Goal: Information Seeking & Learning: Learn about a topic

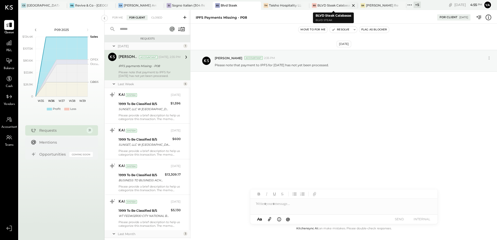
click at [329, 7] on div "BLVD Steak Calabasas" at bounding box center [333, 5] width 32 height 4
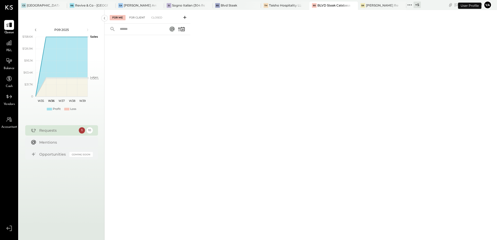
click at [141, 19] on div "For Client" at bounding box center [137, 17] width 21 height 5
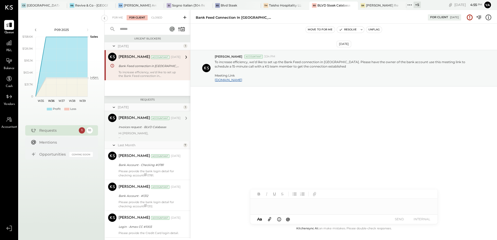
click at [139, 129] on div "Invoices request - BLVD Calabasas" at bounding box center [149, 127] width 61 height 5
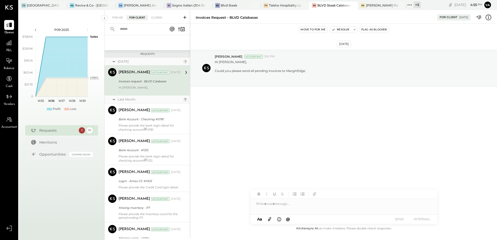
scroll to position [52, 0]
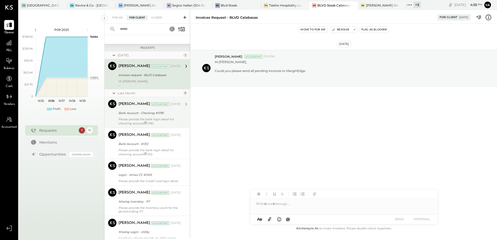
click at [143, 117] on div "[PERSON_NAME] Accountant [DATE] Bank Account - Checking #0781 Please provide th…" at bounding box center [150, 112] width 62 height 25
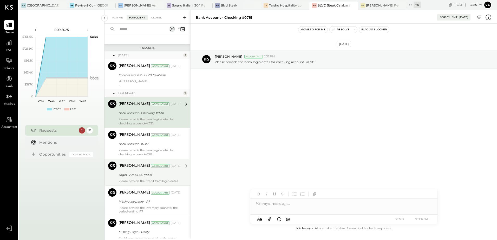
click at [150, 178] on div "Login - Amex CC #1003" at bounding box center [149, 175] width 61 height 6
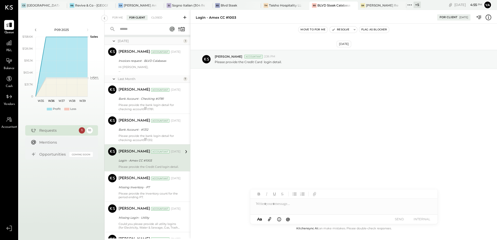
scroll to position [78, 0]
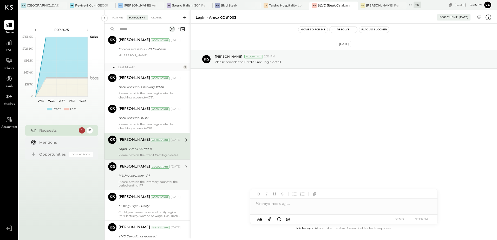
click at [151, 173] on div "Missing Inventory - P7" at bounding box center [149, 176] width 61 height 6
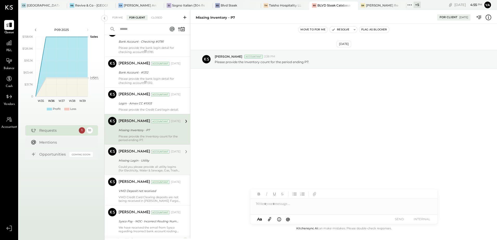
scroll to position [130, 0]
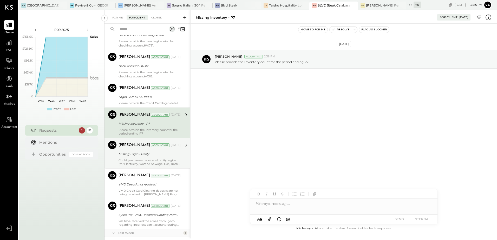
click at [155, 162] on div "Could you please provide all utility logins (for Electricity, Water & Sewage, G…" at bounding box center [150, 162] width 62 height 7
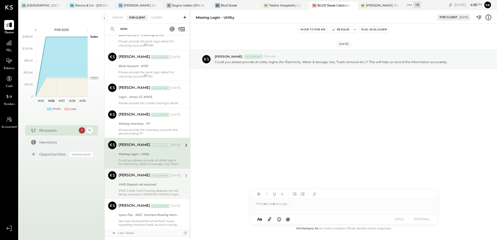
click at [153, 185] on div "VMD Deposit not received" at bounding box center [149, 184] width 61 height 5
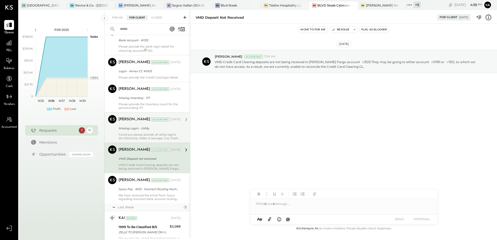
scroll to position [156, 0]
click at [153, 184] on div "[PERSON_NAME] Accountant [DATE]" at bounding box center [150, 180] width 62 height 7
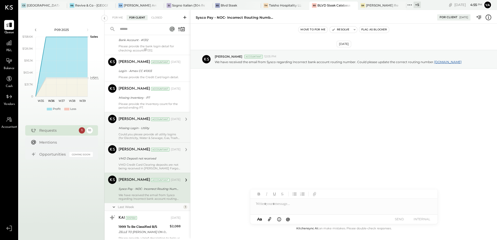
click at [154, 156] on div "VMD Deposit not received" at bounding box center [149, 158] width 61 height 5
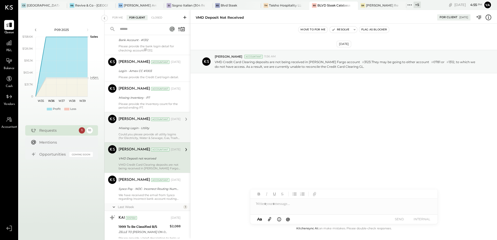
scroll to position [178, 0]
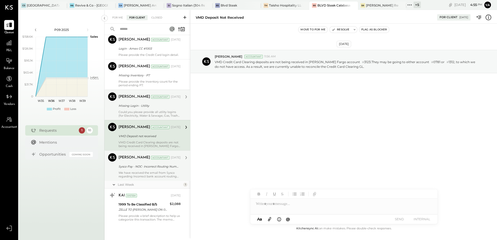
click at [155, 164] on div "Sysco Pay - NOC- Incorrect Routing Number" at bounding box center [149, 167] width 61 height 6
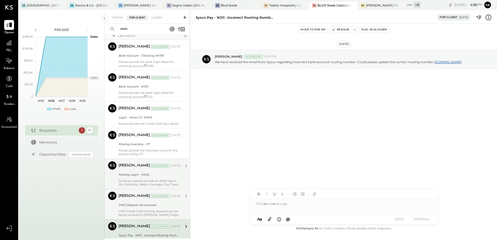
scroll to position [100, 0]
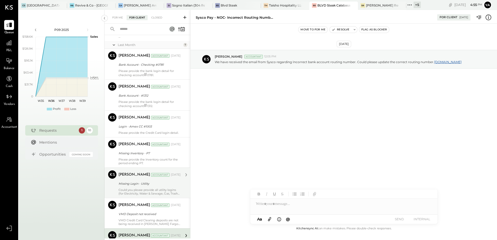
click at [159, 182] on div "Missing Login - Utility" at bounding box center [149, 183] width 61 height 5
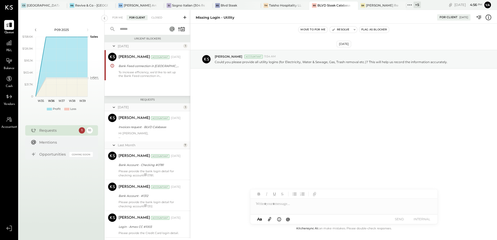
click at [141, 83] on div "[DATE] 1 [PERSON_NAME] Accountant [PERSON_NAME] Accountant [DATE] Bank Feed con…" at bounding box center [148, 69] width 86 height 54
click at [144, 76] on div "To increase efficiency, we’d like to set up the Bank Feed connection in [GEOGRA…" at bounding box center [150, 73] width 62 height 7
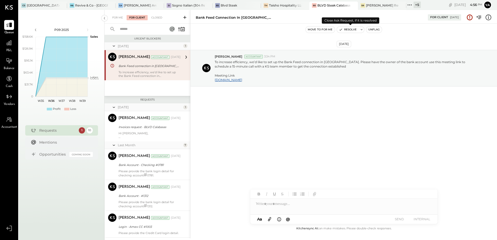
click at [352, 31] on button "Resolve" at bounding box center [348, 30] width 22 height 6
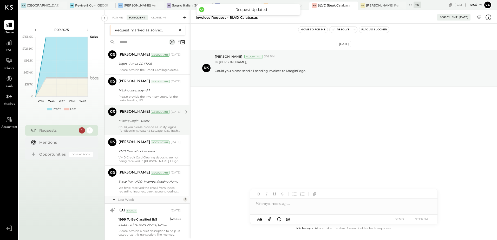
scroll to position [118, 0]
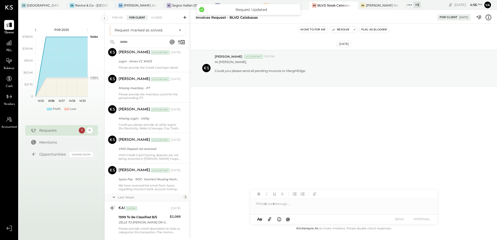
click at [60, 134] on div "Requests 1 9" at bounding box center [61, 130] width 73 height 10
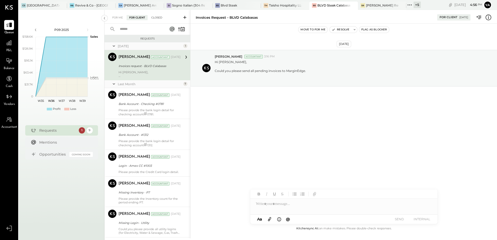
click at [158, 17] on div "Closed" at bounding box center [157, 17] width 16 height 5
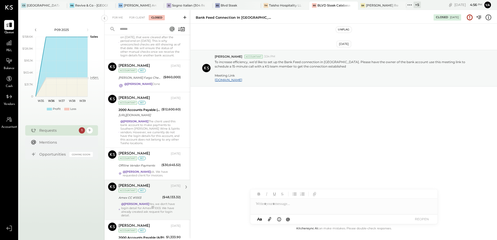
scroll to position [182, 0]
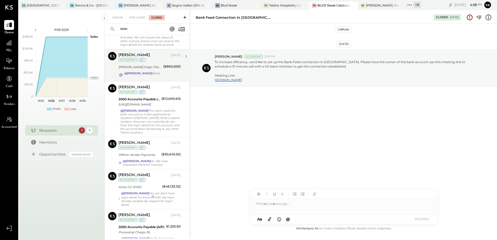
click at [157, 72] on div "[PERSON_NAME] [DATE] Accountant int [PERSON_NAME] Fargo Checking #0781 ($860,00…" at bounding box center [150, 65] width 62 height 27
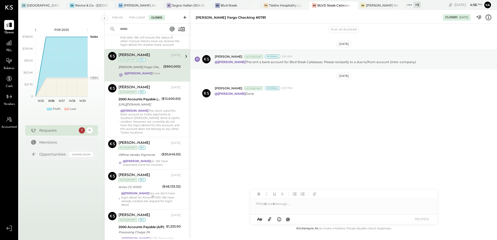
click at [234, 132] on div "[DATE] [PERSON_NAME] Accountant Internal 3:41 AM @[PERSON_NAME] This isn't a ba…" at bounding box center [344, 90] width 307 height 107
click at [275, 208] on div at bounding box center [343, 204] width 187 height 10
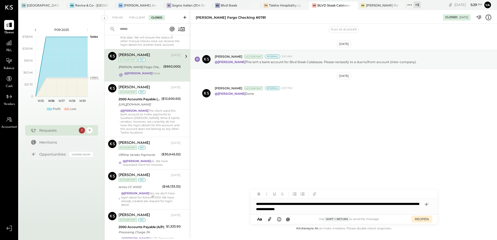
click at [293, 209] on div "**********" at bounding box center [343, 207] width 187 height 16
click at [369, 211] on div "**********" at bounding box center [343, 207] width 187 height 16
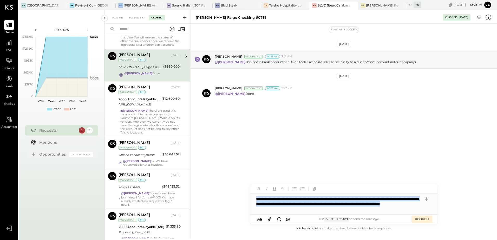
drag, startPoint x: 341, startPoint y: 209, endPoint x: 197, endPoint y: 201, distance: 143.7
click at [197, 201] on div "**********" at bounding box center [343, 124] width 307 height 229
copy div "**********"
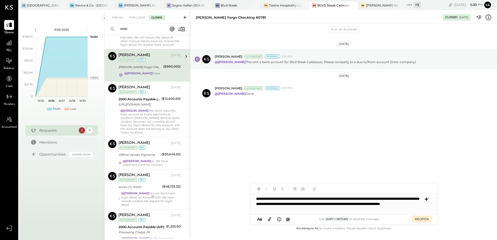
click at [428, 198] on icon at bounding box center [428, 198] width 1 height 1
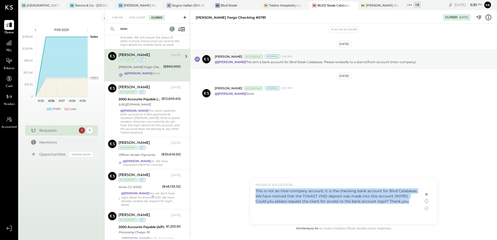
drag, startPoint x: 412, startPoint y: 203, endPoint x: 250, endPoint y: 192, distance: 162.0
click at [250, 192] on div "MESSAGE SUGGESTION This is not an inter-company account; it is the checking ban…" at bounding box center [336, 201] width 173 height 45
copy div "This is not an inter-company account; it is the checking bank account for Blvd …"
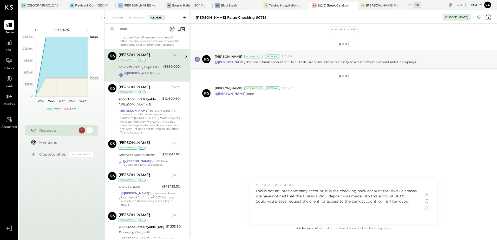
click at [427, 193] on icon at bounding box center [427, 194] width 6 height 6
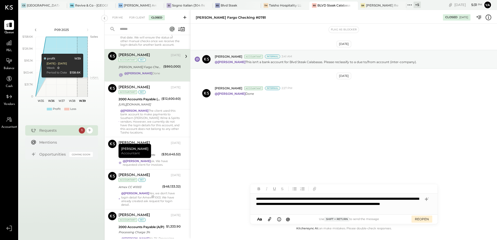
click at [353, 211] on div "**********" at bounding box center [343, 204] width 187 height 21
drag, startPoint x: 277, startPoint y: 204, endPoint x: 267, endPoint y: 206, distance: 10.4
click at [267, 206] on div "**********" at bounding box center [343, 204] width 187 height 21
click at [298, 204] on div "**********" at bounding box center [343, 204] width 187 height 21
click at [329, 204] on div "**********" at bounding box center [343, 204] width 187 height 21
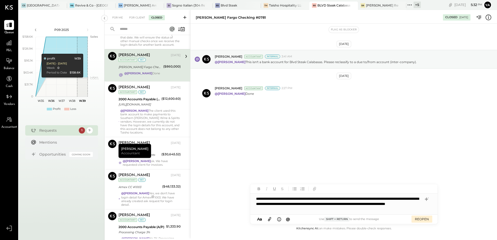
click at [366, 202] on div "**********" at bounding box center [343, 204] width 187 height 21
click at [281, 210] on div "**********" at bounding box center [343, 204] width 187 height 21
click at [326, 203] on div "**********" at bounding box center [343, 204] width 187 height 21
drag, startPoint x: 340, startPoint y: 204, endPoint x: 326, endPoint y: 204, distance: 14.0
click at [326, 204] on div "**********" at bounding box center [343, 204] width 187 height 21
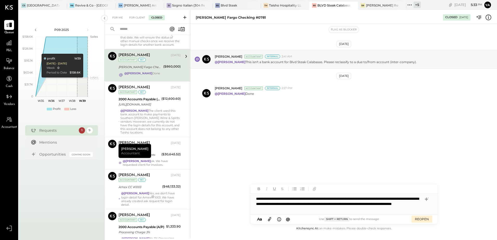
click at [292, 203] on div "**********" at bounding box center [343, 204] width 187 height 21
drag, startPoint x: 359, startPoint y: 205, endPoint x: 350, endPoint y: 205, distance: 8.6
click at [350, 205] on div "**********" at bounding box center [343, 204] width 187 height 21
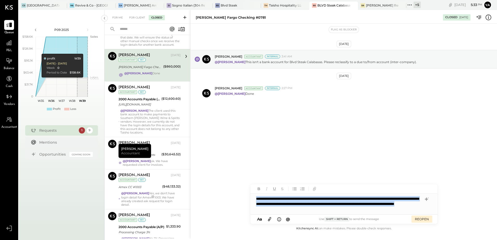
drag, startPoint x: 357, startPoint y: 211, endPoint x: 231, endPoint y: 192, distance: 127.3
click at [231, 192] on div "[PERSON_NAME] Fargo Checking #0781 Closed [DATE] Flag as Blocker [DATE] [PERSON…" at bounding box center [343, 124] width 307 height 229
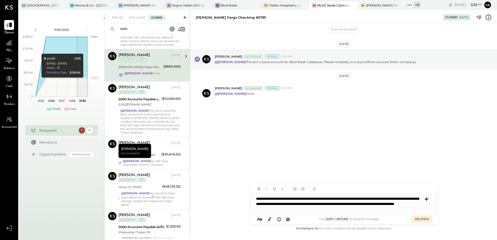
click at [426, 199] on icon at bounding box center [426, 200] width 3 height 4
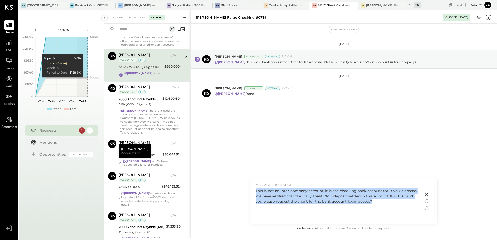
drag, startPoint x: 352, startPoint y: 199, endPoint x: 256, endPoint y: 192, distance: 96.5
click at [256, 192] on div "This is not an inter-company account; it is the checking bank account for Blvd …" at bounding box center [337, 196] width 163 height 16
copy div "This is not an inter-company account; it is the checking bank account for Blvd …"
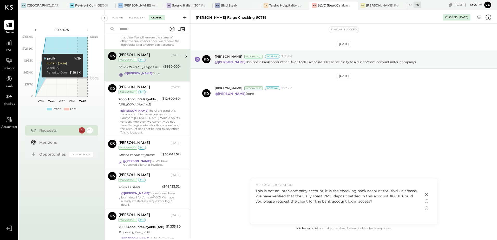
click at [427, 195] on icon at bounding box center [426, 194] width 3 height 3
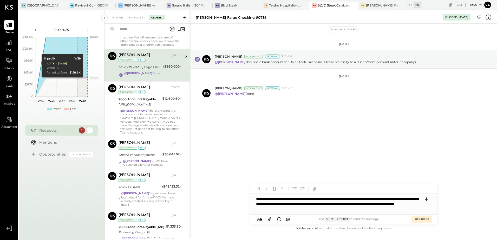
click at [335, 204] on div "**********" at bounding box center [343, 204] width 187 height 21
click at [425, 200] on icon at bounding box center [427, 199] width 6 height 6
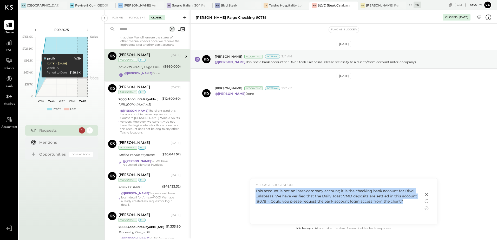
drag, startPoint x: 404, startPoint y: 201, endPoint x: 254, endPoint y: 190, distance: 150.2
click at [254, 190] on div "MESSAGE SUGGESTION This account is not an inter-company account; it is the chec…" at bounding box center [336, 201] width 173 height 45
copy div "This account is not an inter-company account; it is the checking bank account f…"
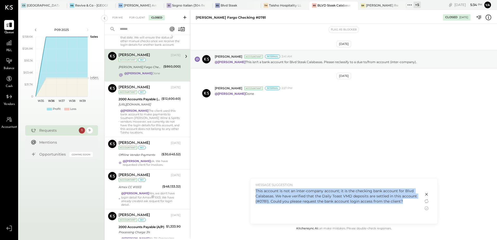
click at [376, 203] on div "This account is not an inter-company account; it is the checking bank account f…" at bounding box center [337, 196] width 163 height 16
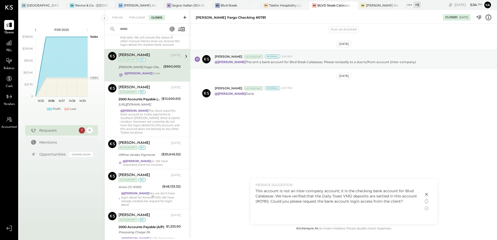
click at [256, 190] on div "This account is not an inter-company account; it is the checking bank account f…" at bounding box center [337, 196] width 163 height 16
click at [425, 209] on icon at bounding box center [427, 208] width 6 height 6
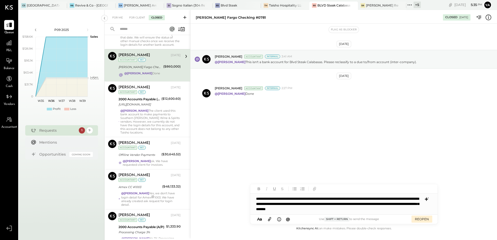
drag, startPoint x: 256, startPoint y: 198, endPoint x: 267, endPoint y: 197, distance: 11.0
click at [258, 198] on div "**********" at bounding box center [343, 204] width 187 height 21
click at [296, 193] on span "[PERSON_NAME]" at bounding box center [300, 193] width 41 height 5
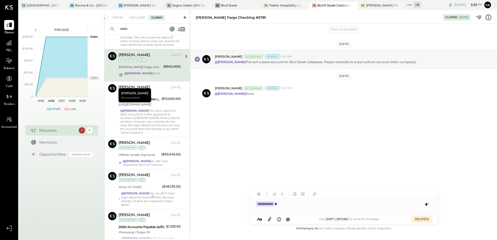
click at [299, 207] on div "**********" at bounding box center [343, 204] width 187 height 10
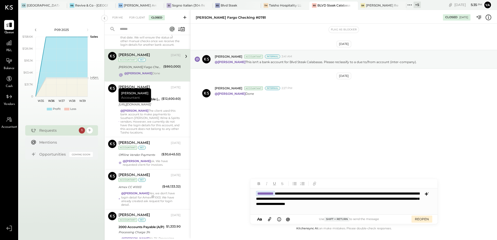
click at [299, 207] on div "**********" at bounding box center [343, 201] width 187 height 26
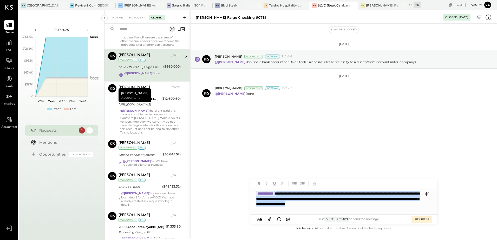
drag, startPoint x: 275, startPoint y: 211, endPoint x: 288, endPoint y: 192, distance: 22.6
click at [288, 192] on div "**********" at bounding box center [343, 201] width 187 height 26
click at [313, 208] on div "**********" at bounding box center [343, 201] width 187 height 26
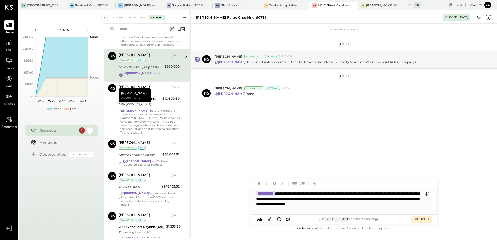
click at [288, 210] on div "**********" at bounding box center [343, 201] width 187 height 26
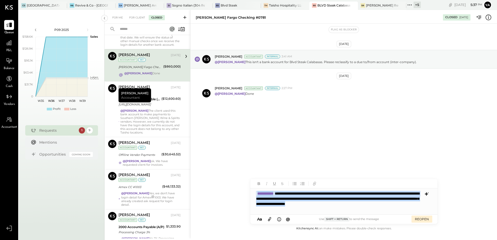
drag, startPoint x: 288, startPoint y: 209, endPoint x: 217, endPoint y: 188, distance: 73.8
click at [217, 188] on div "**********" at bounding box center [343, 124] width 307 height 229
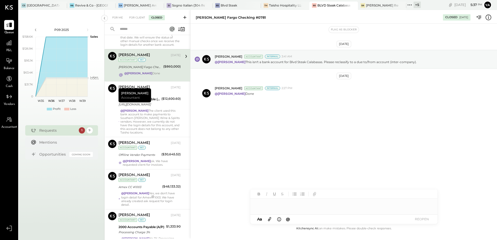
click at [227, 148] on div "[DATE] [PERSON_NAME] Accountant Internal 3:41 AM @[PERSON_NAME] This isn't a ba…" at bounding box center [344, 125] width 307 height 202
click at [53, 131] on div "Requests" at bounding box center [57, 130] width 37 height 5
click at [265, 207] on div at bounding box center [343, 204] width 187 height 10
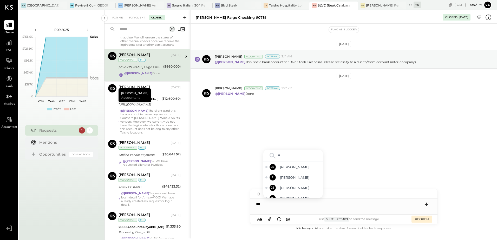
type input "***"
click at [297, 182] on span "[PERSON_NAME]" at bounding box center [300, 182] width 41 height 5
click at [304, 202] on div "**********" at bounding box center [343, 204] width 187 height 10
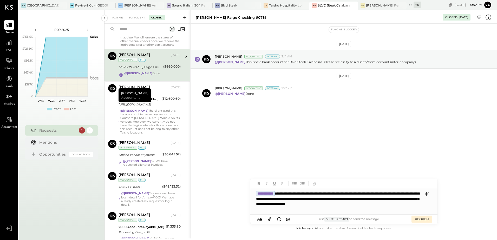
click at [386, 193] on div "**********" at bounding box center [343, 201] width 187 height 26
click at [269, 219] on icon at bounding box center [270, 219] width 6 height 6
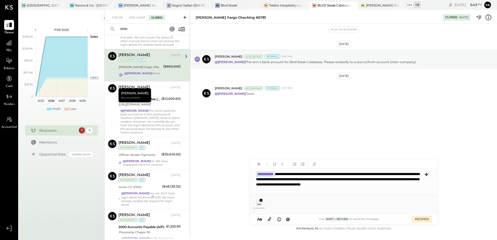
click at [275, 203] on div "Screenshot [DATE] 174144.png" at bounding box center [344, 204] width 179 height 11
click at [271, 220] on icon at bounding box center [270, 219] width 6 height 6
click at [310, 188] on div "**********" at bounding box center [343, 182] width 187 height 26
click at [420, 220] on button "REOPEN" at bounding box center [422, 219] width 21 height 7
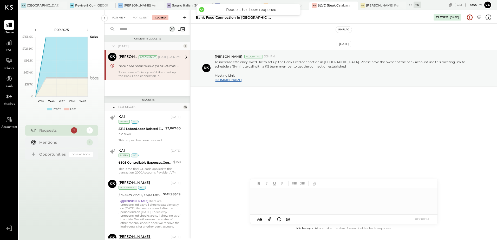
click at [120, 17] on div "For Me +1" at bounding box center [119, 17] width 19 height 5
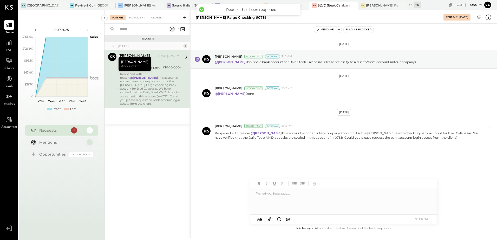
click at [140, 88] on div "Reopened with reason: @[PERSON_NAME] This account is not an inter-company accou…" at bounding box center [150, 88] width 61 height 33
click at [145, 167] on div "Requests [DATE] 1 [PERSON_NAME] Accountant [PERSON_NAME] [DATE], 5:45 PM Accoun…" at bounding box center [148, 130] width 86 height 191
click at [146, 169] on div "Requests [DATE] 1 [PERSON_NAME] Accountant [PERSON_NAME] [DATE], 5:45 PM Accoun…" at bounding box center [148, 130] width 86 height 191
click at [74, 139] on div "Mentions 1" at bounding box center [61, 142] width 73 height 10
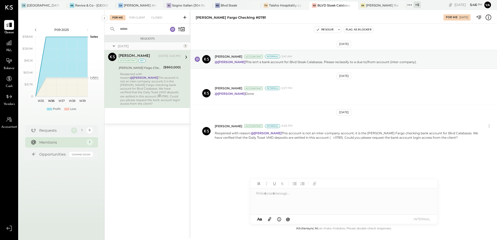
click at [72, 142] on div "Mentions" at bounding box center [61, 142] width 45 height 5
click at [145, 70] on div "[PERSON_NAME] Fargo Checking #0781" at bounding box center [140, 67] width 43 height 5
click at [140, 61] on div "int" at bounding box center [142, 61] width 8 height 4
click at [129, 61] on div "Accountant" at bounding box center [128, 61] width 18 height 4
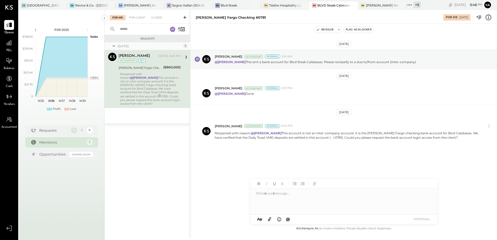
click at [186, 57] on icon at bounding box center [186, 57] width 7 height 7
click at [489, 17] on icon at bounding box center [488, 17] width 7 height 7
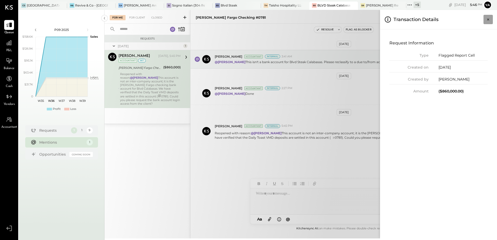
click at [489, 21] on icon "Close panel" at bounding box center [488, 19] width 5 height 5
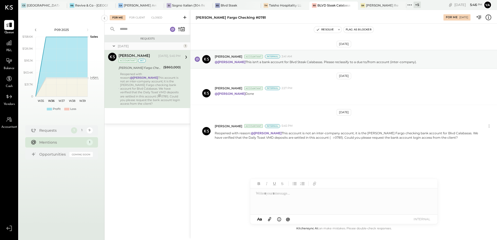
click at [253, 162] on div "[DATE] [PERSON_NAME] Accountant Internal 3:41 AM @[PERSON_NAME] This isn't a ba…" at bounding box center [344, 110] width 307 height 147
click at [271, 199] on div at bounding box center [343, 201] width 187 height 26
click at [137, 20] on div "For Me For Client Closed" at bounding box center [148, 17] width 86 height 14
click at [140, 15] on div "For Client" at bounding box center [137, 17] width 21 height 5
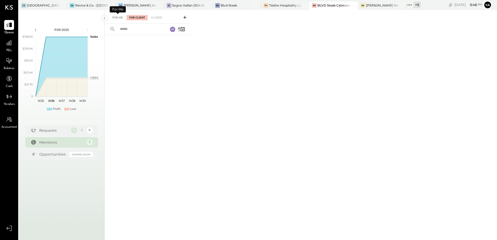
click at [119, 18] on div "For Me" at bounding box center [118, 17] width 16 height 5
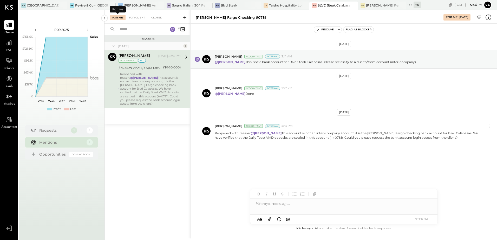
click at [141, 82] on div "Reopened with reason: @[PERSON_NAME] This account is not an inter-company accou…" at bounding box center [150, 88] width 61 height 33
click at [338, 135] on p "Reopened with reason: @[PERSON_NAME] This account is not an inter-company accou…" at bounding box center [347, 135] width 264 height 9
click at [323, 155] on div "[DATE] [PERSON_NAME] Accountant Internal 3:41 AM @[PERSON_NAME] This isn't a ba…" at bounding box center [344, 110] width 307 height 147
click at [268, 221] on icon at bounding box center [270, 219] width 6 height 6
click at [270, 220] on icon at bounding box center [269, 220] width 3 height 4
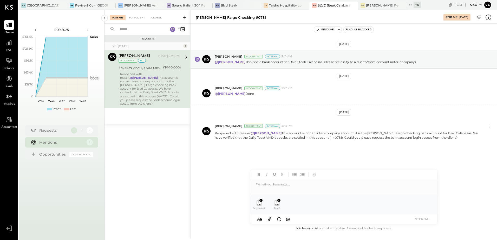
click at [272, 185] on div at bounding box center [343, 184] width 187 height 10
click at [277, 188] on div at bounding box center [343, 184] width 187 height 10
click at [254, 190] on div at bounding box center [343, 184] width 187 height 10
drag, startPoint x: 275, startPoint y: 186, endPoint x: 255, endPoint y: 190, distance: 20.4
click at [255, 190] on div "*********" at bounding box center [343, 182] width 187 height 25
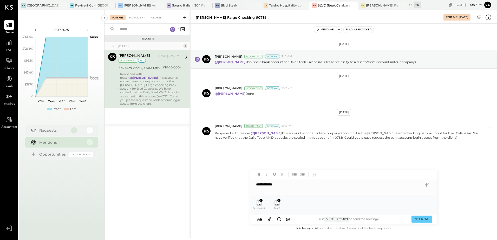
click at [269, 183] on div "**********" at bounding box center [343, 184] width 187 height 10
click at [423, 220] on button "INTERNAL" at bounding box center [422, 219] width 21 height 7
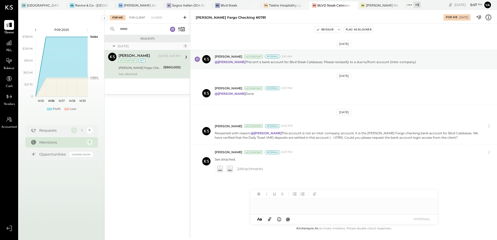
click at [131, 19] on div "For Client" at bounding box center [137, 17] width 21 height 5
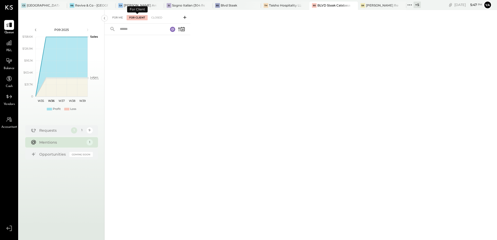
click at [121, 16] on div "For Me" at bounding box center [118, 17] width 16 height 5
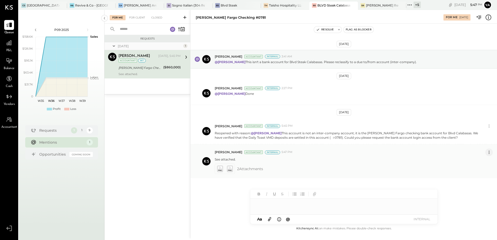
click at [491, 153] on icon at bounding box center [488, 152] width 5 height 5
click at [475, 162] on button "Edit Message" at bounding box center [475, 161] width 35 height 9
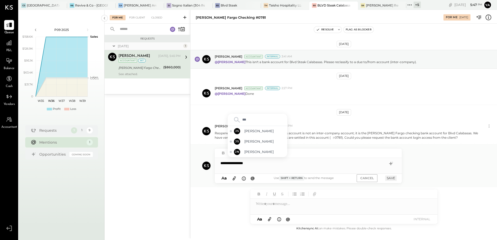
type input "****"
click at [263, 152] on span "[PERSON_NAME]" at bounding box center [264, 151] width 41 height 5
click at [271, 164] on div "**********" at bounding box center [308, 163] width 187 height 10
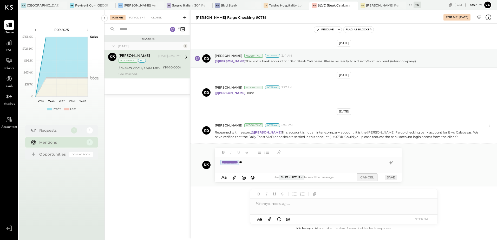
click at [367, 179] on button "CANCEL" at bounding box center [367, 178] width 21 height 8
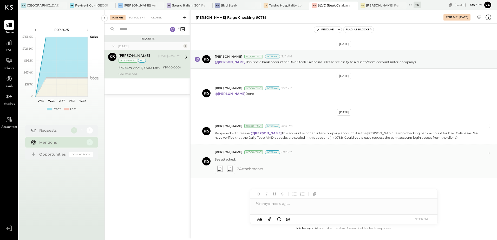
scroll to position [0, 0]
click at [222, 200] on div "[DATE] [PERSON_NAME] Accountant Internal 3:41 AM @[PERSON_NAME] This isn't a ba…" at bounding box center [344, 127] width 307 height 181
click at [128, 62] on div "Accountant" at bounding box center [128, 61] width 18 height 4
drag, startPoint x: 128, startPoint y: 62, endPoint x: 130, endPoint y: 142, distance: 79.8
click at [130, 142] on div "Requests [DATE] 1 [PERSON_NAME] Accountant [PERSON_NAME] [DATE], 5:45 PM Accoun…" at bounding box center [148, 130] width 86 height 191
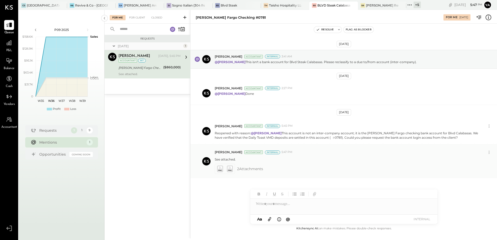
click at [231, 170] on icon at bounding box center [229, 169] width 5 height 6
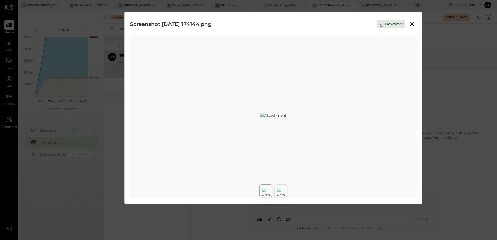
click at [284, 192] on div at bounding box center [281, 192] width 8 height 11
click at [415, 23] on icon at bounding box center [412, 24] width 6 height 6
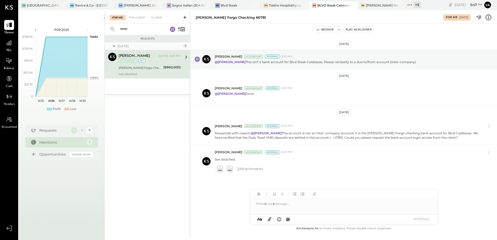
click at [173, 147] on div "Requests [DATE] 1 [PERSON_NAME] Accountant [PERSON_NAME] [DATE], 5:45 PM Accoun…" at bounding box center [148, 130] width 86 height 191
click at [165, 70] on div "($860,000)" at bounding box center [171, 68] width 17 height 6
click at [140, 22] on div "For Me For Client Closed" at bounding box center [148, 17] width 86 height 14
click at [149, 157] on div "Requests [DATE] 1 [PERSON_NAME] Accountant [PERSON_NAME] [DATE], 5:45 PM Accoun…" at bounding box center [148, 130] width 86 height 191
click at [10, 48] on span "P&L" at bounding box center [9, 50] width 6 height 5
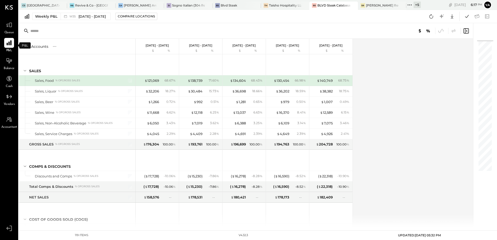
click at [10, 47] on div at bounding box center [9, 43] width 10 height 10
click at [50, 18] on div "Weekly P&L" at bounding box center [46, 16] width 22 height 5
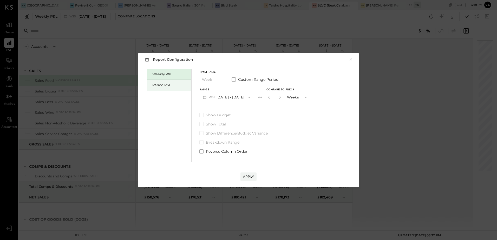
click at [164, 82] on div "Period P&L" at bounding box center [169, 85] width 44 height 11
click at [236, 79] on label "Custom Range Period" at bounding box center [255, 79] width 47 height 5
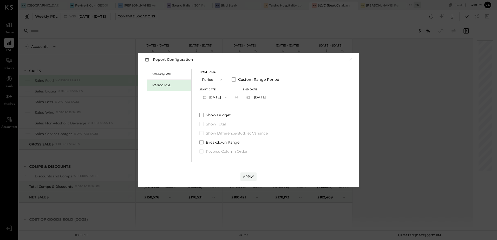
click at [226, 96] on button "[DATE]" at bounding box center [214, 98] width 31 height 10
click at [217, 121] on span "[DATE]" at bounding box center [211, 120] width 11 height 4
click at [274, 99] on button "[DATE]" at bounding box center [258, 98] width 31 height 10
click at [260, 98] on span "[DATE]" at bounding box center [254, 98] width 11 height 4
click at [249, 177] on div "Apply" at bounding box center [248, 176] width 11 height 4
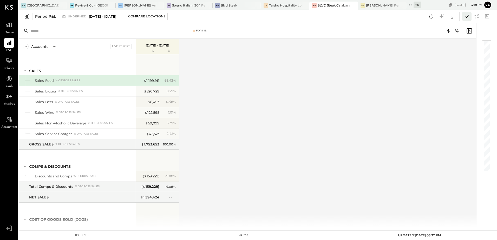
click at [465, 17] on icon at bounding box center [467, 16] width 7 height 7
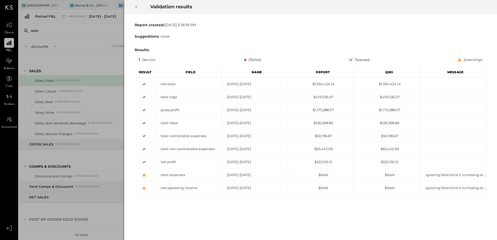
click at [137, 6] on icon at bounding box center [136, 7] width 2 height 2
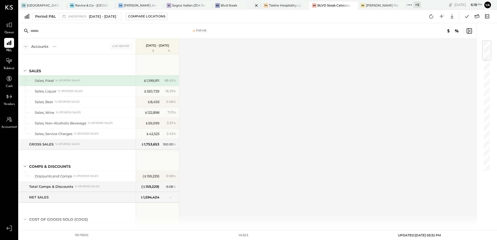
click at [226, 6] on div "Blvd Steak" at bounding box center [229, 5] width 16 height 4
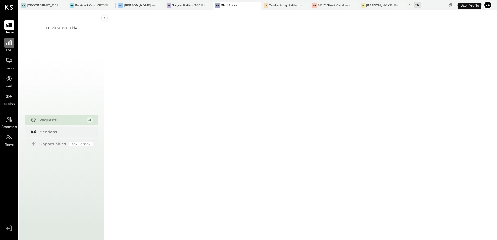
click at [12, 45] on icon at bounding box center [9, 43] width 7 height 7
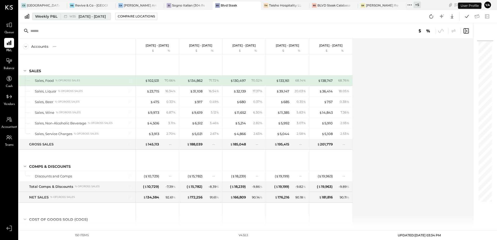
click at [49, 18] on div "Weekly P&L" at bounding box center [46, 16] width 22 height 5
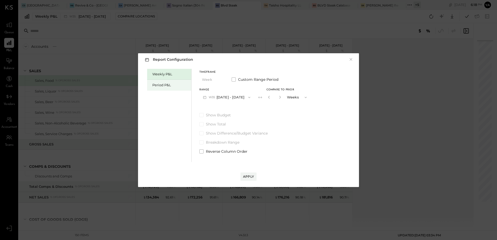
click at [166, 84] on div "Period P&L" at bounding box center [170, 85] width 36 height 5
click at [244, 100] on button "P09 [DATE] - [DATE]" at bounding box center [226, 98] width 54 height 10
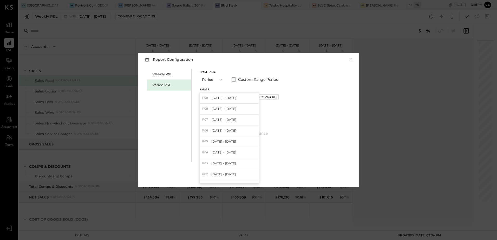
click at [236, 79] on label "Custom Range Period" at bounding box center [255, 79] width 47 height 5
click at [227, 97] on button "[DATE]" at bounding box center [214, 98] width 31 height 10
click at [224, 117] on div "[DATE]" at bounding box center [222, 120] width 44 height 11
click at [268, 96] on button "[DATE]" at bounding box center [258, 98] width 31 height 10
click at [260, 100] on span "[DATE]" at bounding box center [254, 98] width 11 height 4
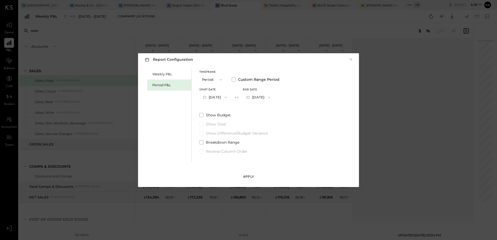
click at [251, 177] on div "Apply" at bounding box center [248, 176] width 11 height 4
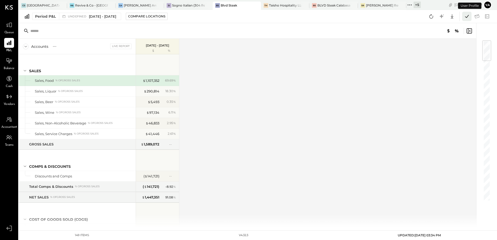
click at [467, 17] on icon at bounding box center [467, 16] width 4 height 3
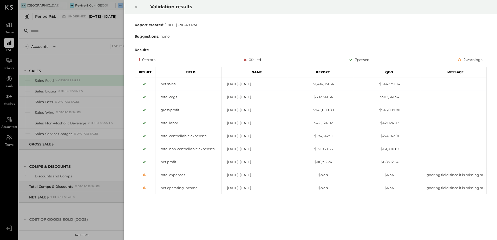
click at [136, 8] on icon at bounding box center [136, 7] width 3 height 6
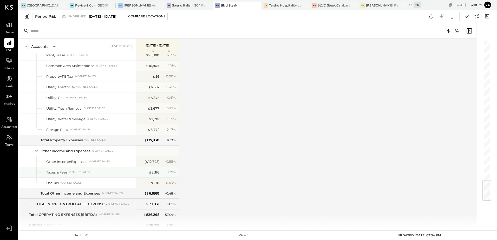
scroll to position [1171, 0]
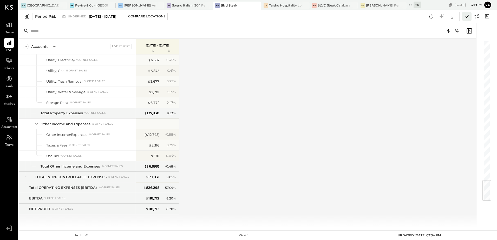
click at [466, 17] on icon at bounding box center [467, 16] width 7 height 7
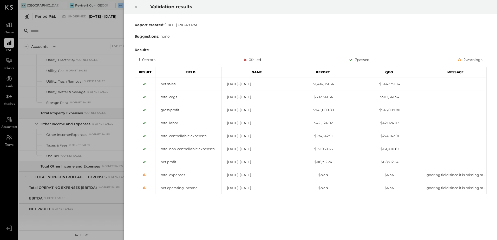
click at [135, 8] on icon at bounding box center [136, 7] width 3 height 6
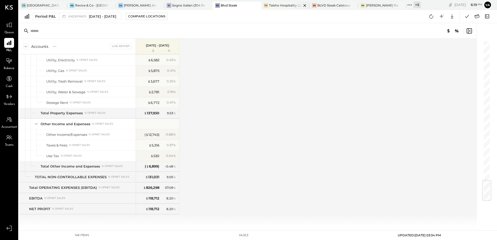
click at [290, 7] on div "Taisho Hospitality LLC" at bounding box center [285, 5] width 32 height 4
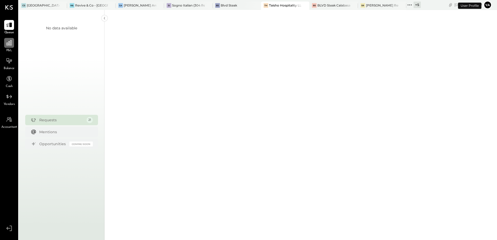
click at [9, 45] on icon at bounding box center [9, 43] width 7 height 7
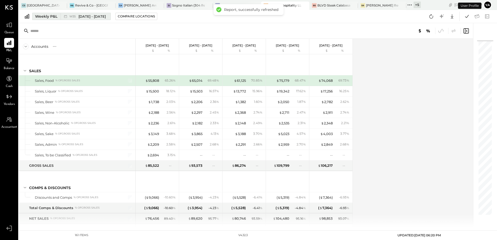
click at [49, 14] on div "Weekly P&L" at bounding box center [46, 16] width 22 height 5
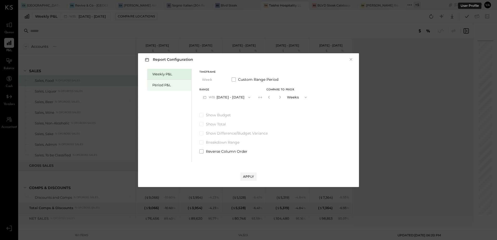
click at [159, 84] on div "Period P&L" at bounding box center [170, 85] width 36 height 5
click at [236, 79] on span at bounding box center [234, 79] width 4 height 4
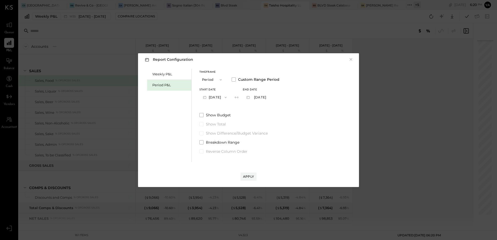
click at [229, 95] on button "[DATE]" at bounding box center [214, 98] width 31 height 10
click at [227, 120] on div "[DATE]" at bounding box center [222, 120] width 44 height 11
click at [270, 98] on button "[DATE]" at bounding box center [258, 98] width 31 height 10
click at [270, 101] on div "[DATE]" at bounding box center [265, 98] width 44 height 11
click at [250, 174] on button "Apply" at bounding box center [248, 177] width 16 height 8
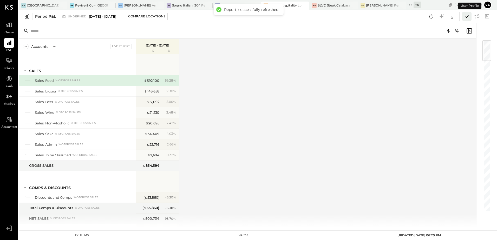
click at [465, 15] on icon at bounding box center [467, 16] width 7 height 7
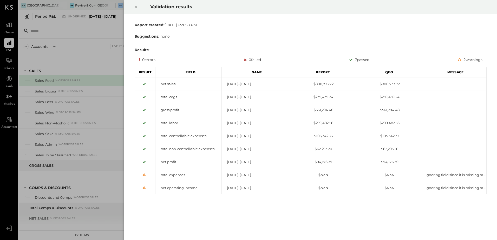
click at [99, 57] on div "Validation results Report created: [DATE] 6:20:18 PM Suggestions: none Results:…" at bounding box center [248, 120] width 497 height 240
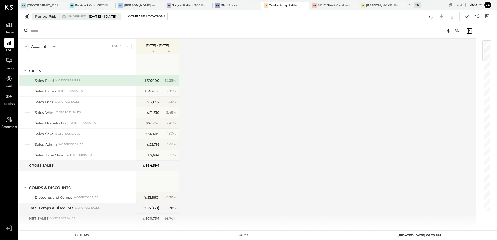
click at [45, 17] on div "Period P&L" at bounding box center [45, 16] width 21 height 5
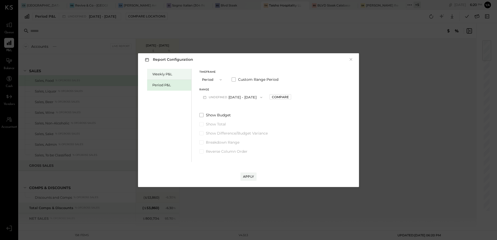
click at [173, 72] on div "Weekly P&L" at bounding box center [170, 74] width 36 height 5
click at [245, 80] on span "Custom Range Period" at bounding box center [258, 79] width 40 height 5
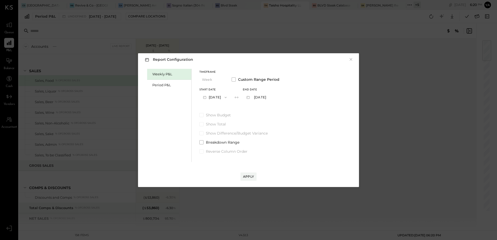
click at [226, 95] on button "[DATE]" at bounding box center [214, 98] width 31 height 10
click at [217, 119] on span "[DATE]" at bounding box center [211, 118] width 11 height 4
click at [251, 98] on icon "button" at bounding box center [247, 97] width 5 height 5
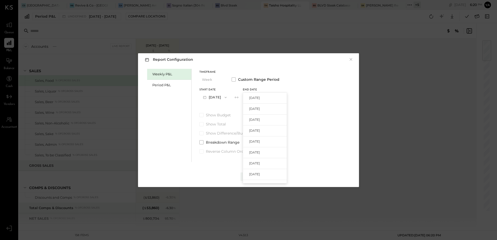
click at [296, 82] on div "Weekly P&L Period P&L Timeframe Week Custom Range Period Start Date [DATE] End …" at bounding box center [248, 115] width 211 height 95
click at [274, 98] on button "[DATE]" at bounding box center [258, 98] width 31 height 10
click at [282, 99] on div "[DATE]" at bounding box center [265, 98] width 44 height 11
click at [249, 177] on div "Apply" at bounding box center [248, 176] width 11 height 4
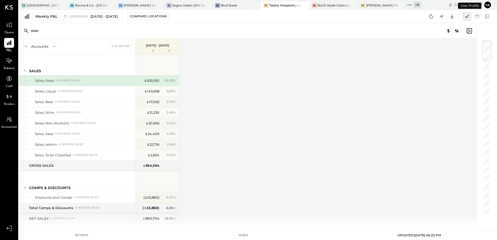
click at [468, 16] on icon at bounding box center [467, 16] width 4 height 3
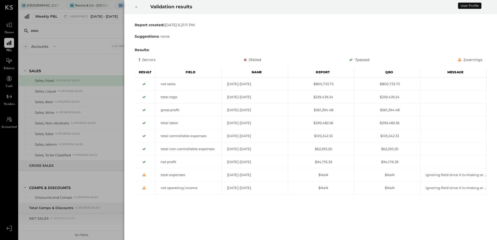
click at [135, 6] on icon at bounding box center [136, 7] width 3 height 6
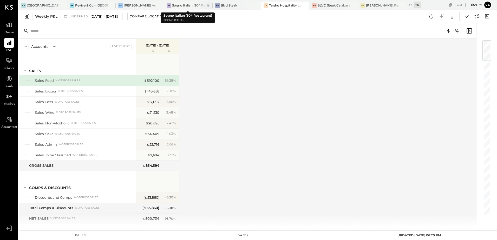
click at [178, 6] on div "Sogno Italian (304 Restaurant)" at bounding box center [188, 5] width 32 height 4
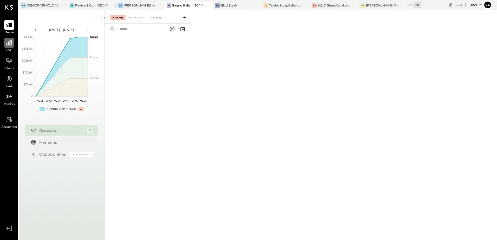
click at [9, 44] on icon at bounding box center [9, 43] width 7 height 7
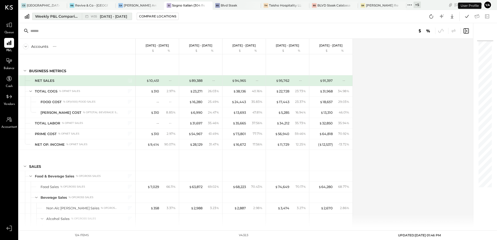
click at [54, 16] on div "Weekly P&L Comparison" at bounding box center [57, 16] width 44 height 5
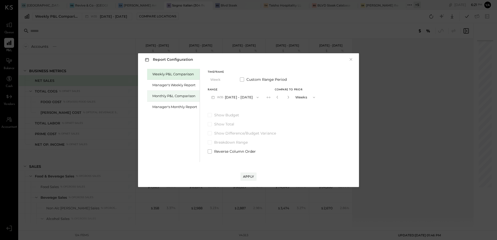
click at [186, 97] on div "Monthly P&L Comparison" at bounding box center [174, 96] width 45 height 5
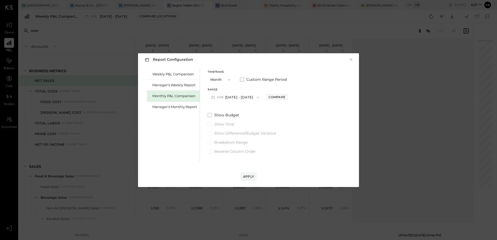
click at [242, 81] on span at bounding box center [242, 79] width 4 height 4
click at [235, 94] on button "[DATE]" at bounding box center [223, 98] width 31 height 10
click at [233, 121] on div "[DATE]" at bounding box center [230, 120] width 44 height 11
click at [275, 96] on button "[DATE]" at bounding box center [266, 98] width 31 height 10
click at [268, 99] on span "[DATE]" at bounding box center [262, 98] width 11 height 4
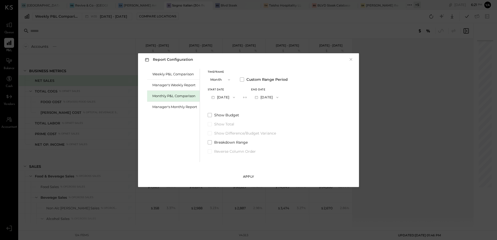
click at [251, 176] on div "Apply" at bounding box center [248, 176] width 11 height 4
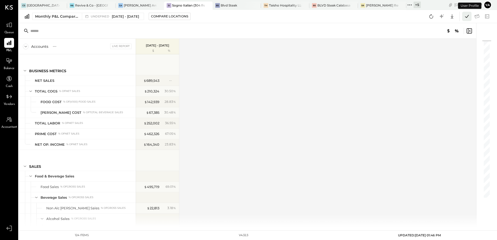
click at [467, 19] on icon at bounding box center [467, 16] width 7 height 7
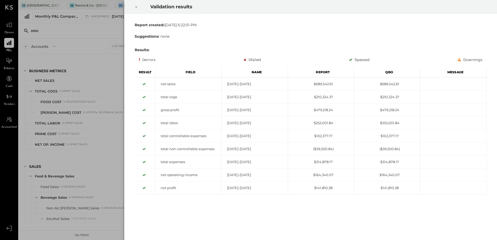
click at [135, 6] on icon at bounding box center [136, 7] width 3 height 6
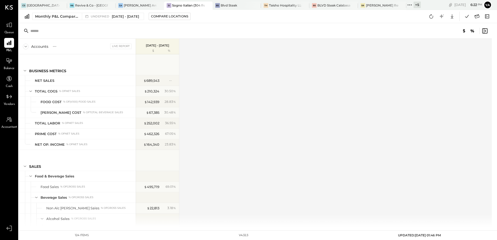
click at [240, 126] on div "Accounts S % GL Live Report [DATE] - [DATE] $ % BUSINESS METRICS NET SALES TOTA…" at bounding box center [256, 133] width 474 height 189
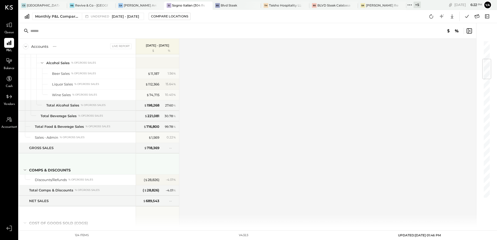
scroll to position [338, 0]
